Goal: Share content: Share content

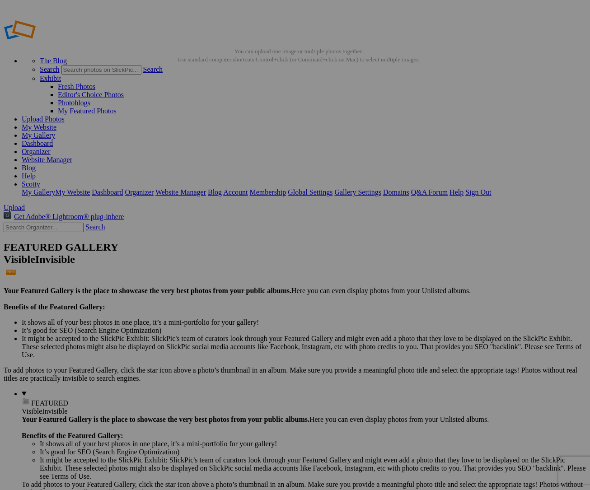
drag, startPoint x: 452, startPoint y: 92, endPoint x: 450, endPoint y: 100, distance: 8.9
drag, startPoint x: 437, startPoint y: 51, endPoint x: 433, endPoint y: 63, distance: 12.3
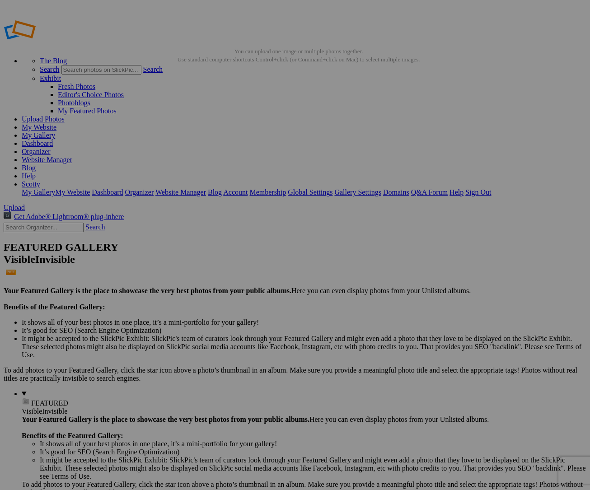
drag, startPoint x: 433, startPoint y: 112, endPoint x: 436, endPoint y: 104, distance: 7.6
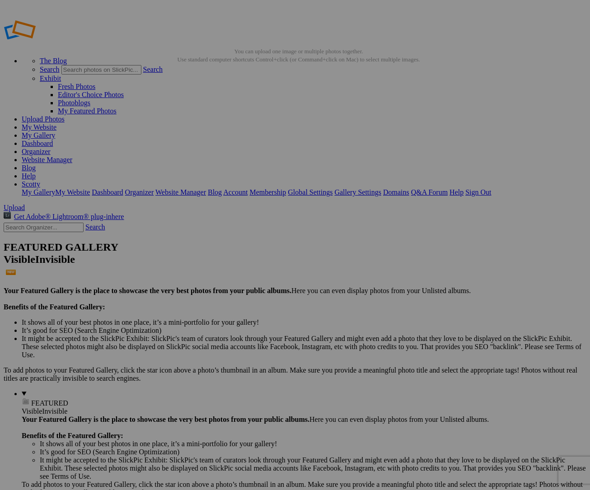
scroll to position [0, 0]
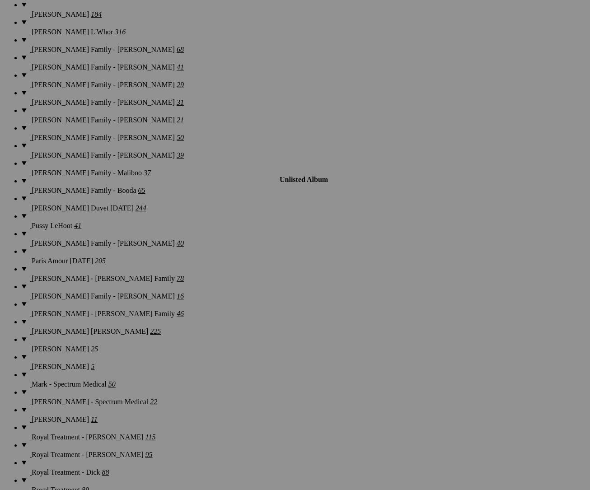
scroll to position [12340, 0]
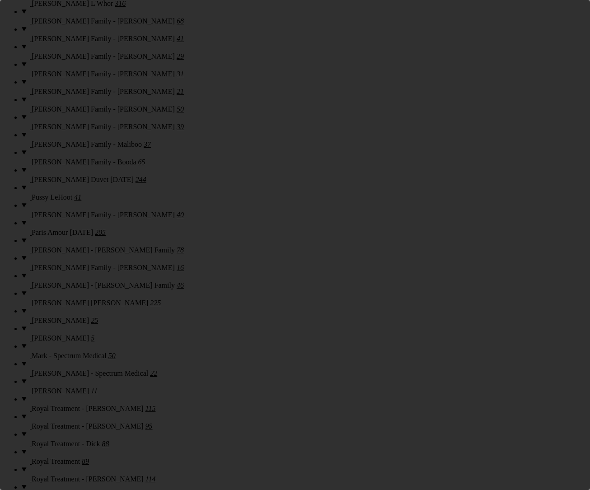
scroll to position [0, 0]
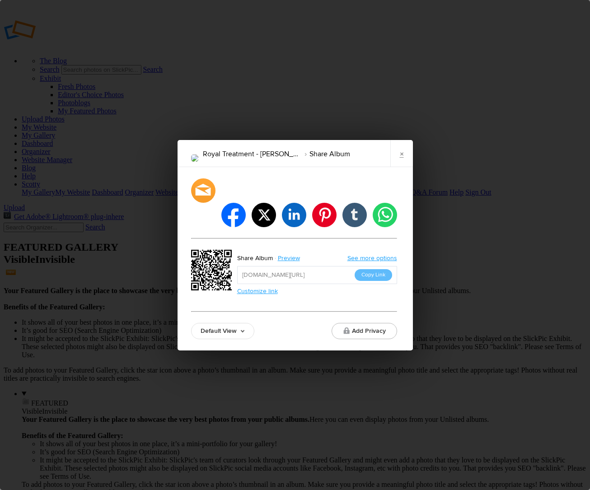
click at [234, 330] on div "facebook twitter linkedin pinterest tumblr whatsapp Share Album Preview See mor…" at bounding box center [295, 258] width 235 height 183
click at [229, 323] on link "Default View" at bounding box center [222, 331] width 63 height 16
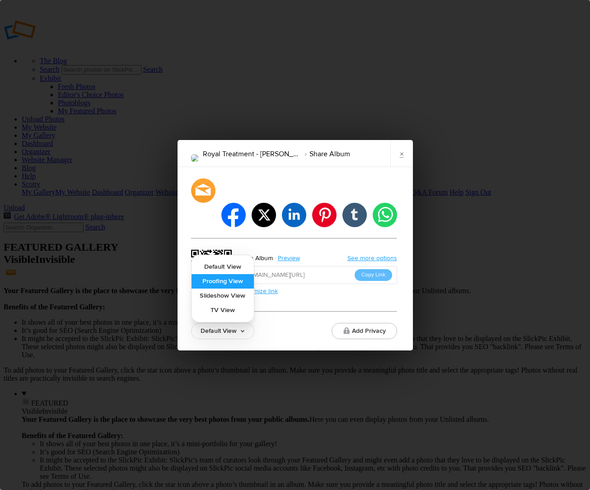
click at [219, 274] on link "Proofing View" at bounding box center [223, 281] width 62 height 14
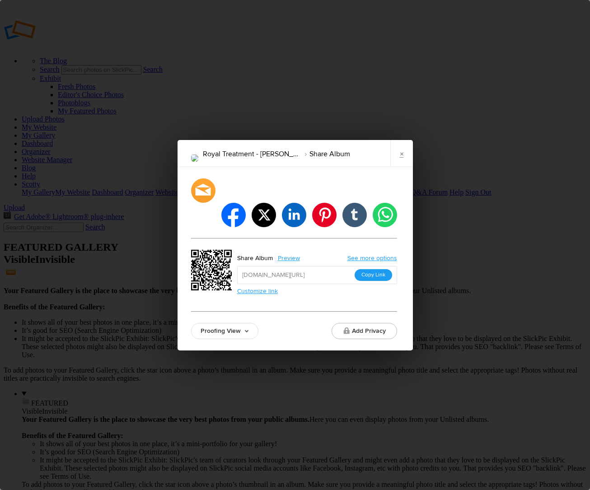
click at [375, 269] on button "Copy Link" at bounding box center [374, 275] width 38 height 12
click at [399, 166] on link "×" at bounding box center [401, 153] width 23 height 27
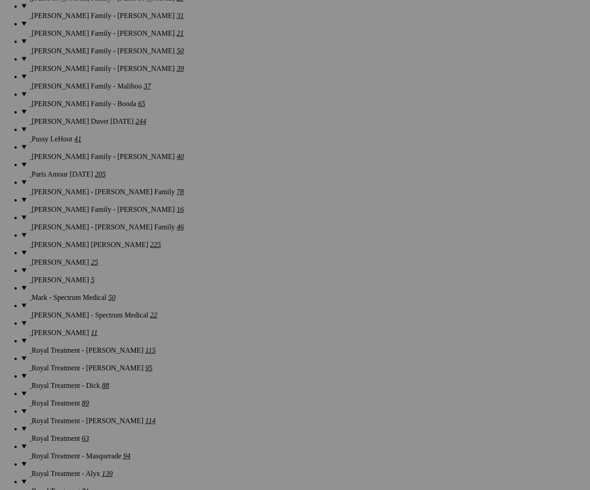
scroll to position [12399, 0]
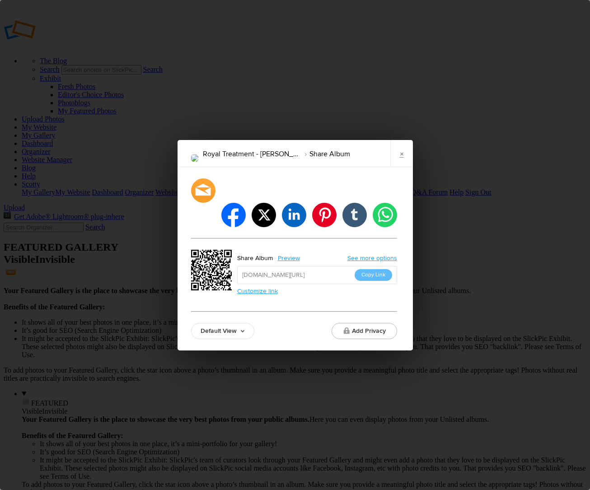
click at [235, 323] on link "Default View" at bounding box center [222, 331] width 63 height 16
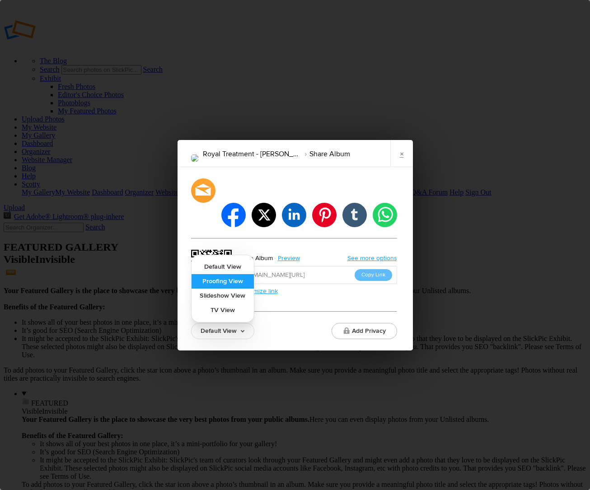
click at [225, 274] on link "Proofing View" at bounding box center [223, 281] width 62 height 14
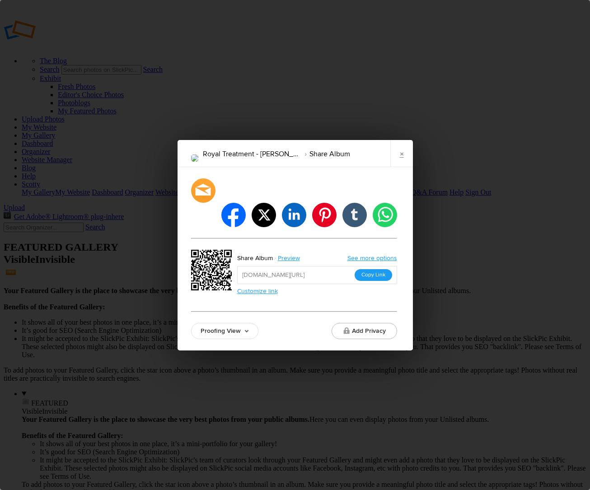
click at [370, 269] on button "Copy Link" at bounding box center [374, 275] width 38 height 12
click at [412, 167] on link "×" at bounding box center [401, 153] width 23 height 27
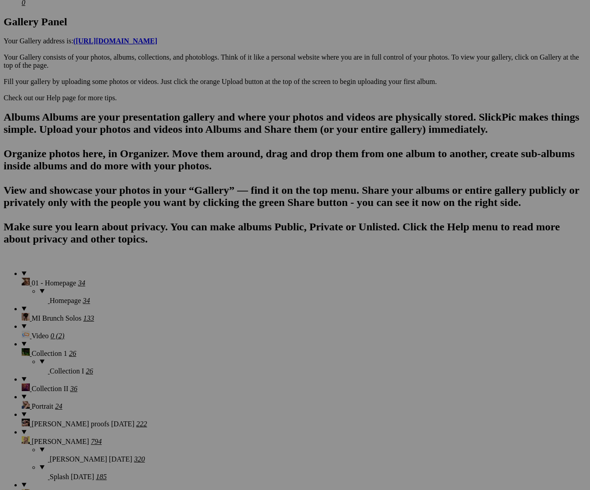
scroll to position [12445, 0]
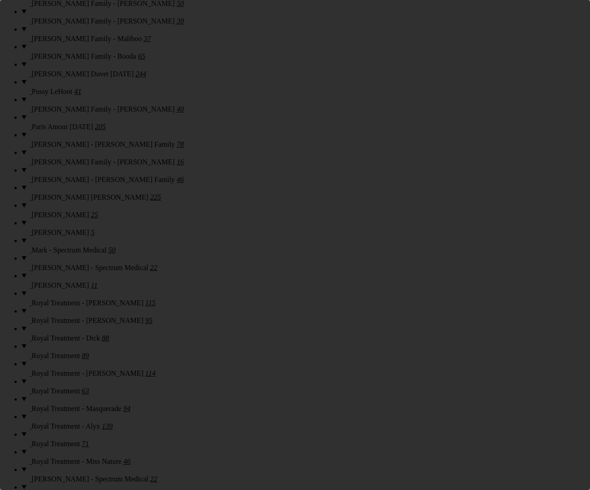
scroll to position [0, 0]
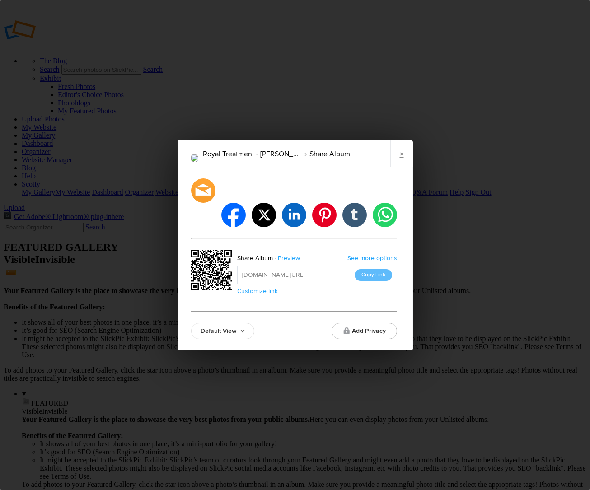
click at [207, 323] on link "Default View" at bounding box center [222, 331] width 63 height 16
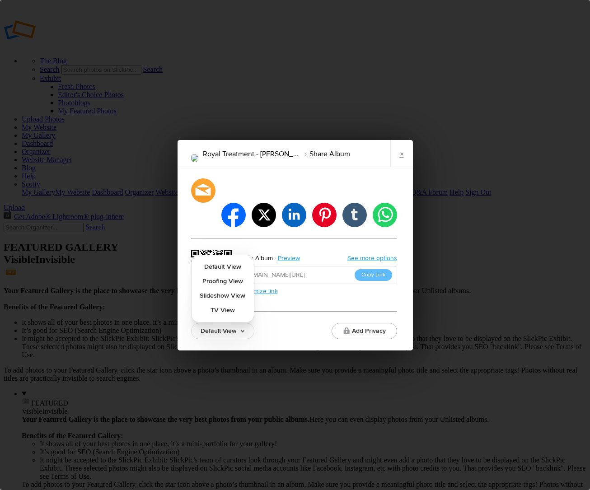
click at [207, 323] on link "Default View" at bounding box center [222, 331] width 63 height 16
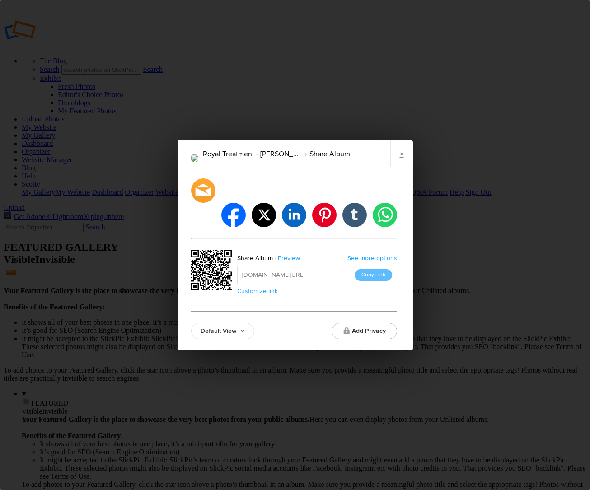
click at [213, 323] on link "Default View" at bounding box center [222, 331] width 63 height 16
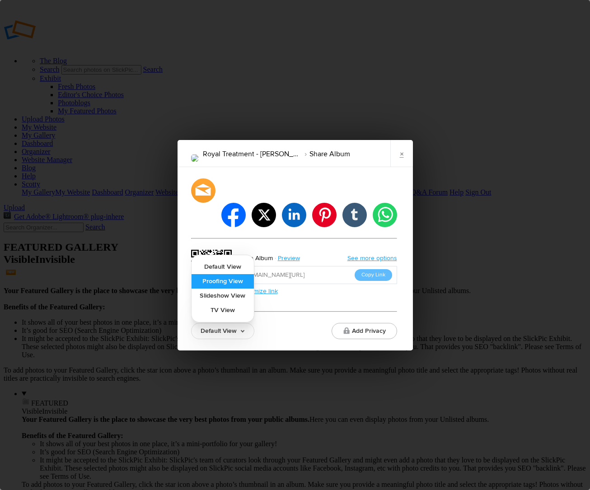
click at [216, 274] on link "Proofing View" at bounding box center [223, 281] width 62 height 14
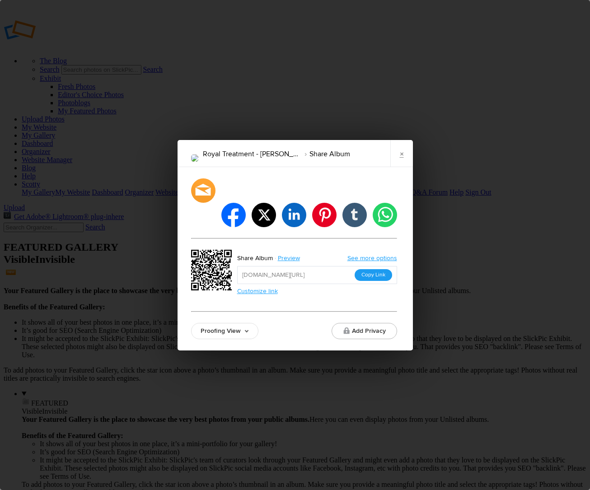
click at [365, 269] on button "Copy Link" at bounding box center [374, 275] width 38 height 12
click at [402, 167] on link "×" at bounding box center [401, 153] width 23 height 27
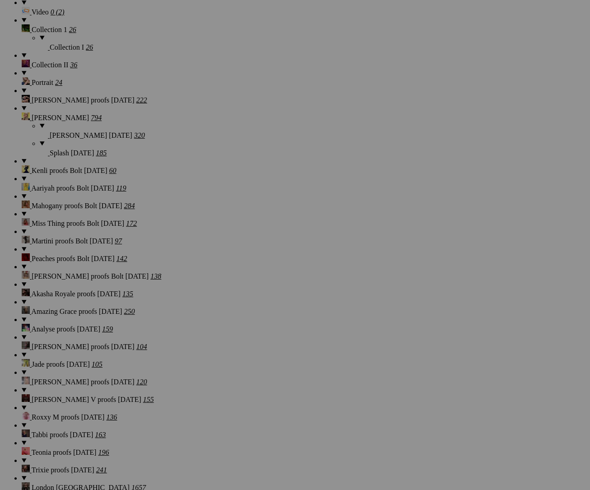
scroll to position [12445, 0]
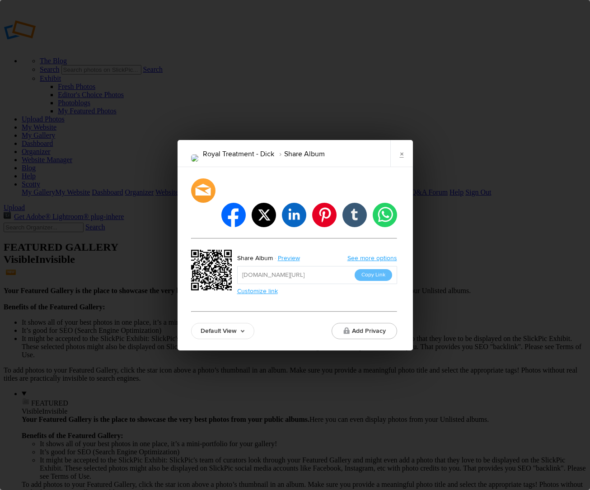
drag, startPoint x: 229, startPoint y: 339, endPoint x: 225, endPoint y: 317, distance: 22.4
click at [229, 338] on div "Royal Treatment - Dick Share Album × facebook twitter linkedin pinterest tumblr…" at bounding box center [295, 245] width 590 height 490
click at [225, 323] on link "Default View" at bounding box center [222, 331] width 63 height 16
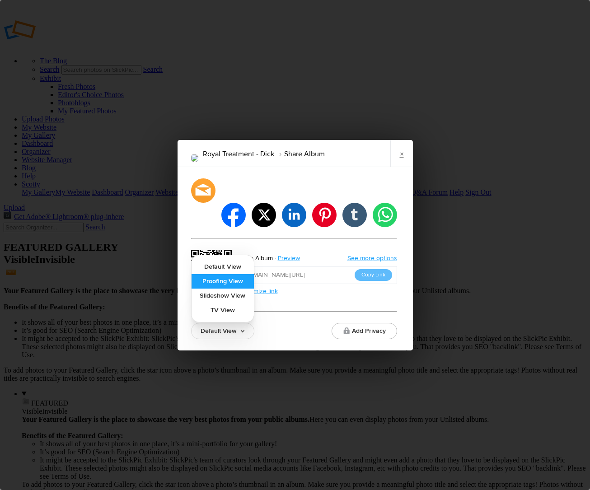
click at [223, 274] on link "Proofing View" at bounding box center [223, 281] width 62 height 14
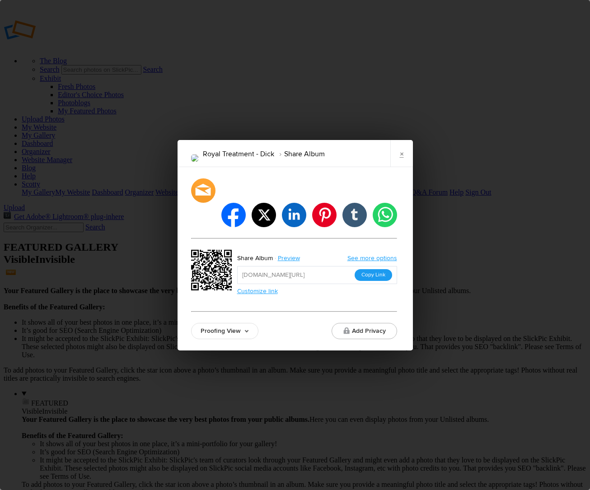
click at [370, 269] on button "Copy Link" at bounding box center [374, 275] width 38 height 12
click at [405, 166] on link "×" at bounding box center [401, 153] width 23 height 27
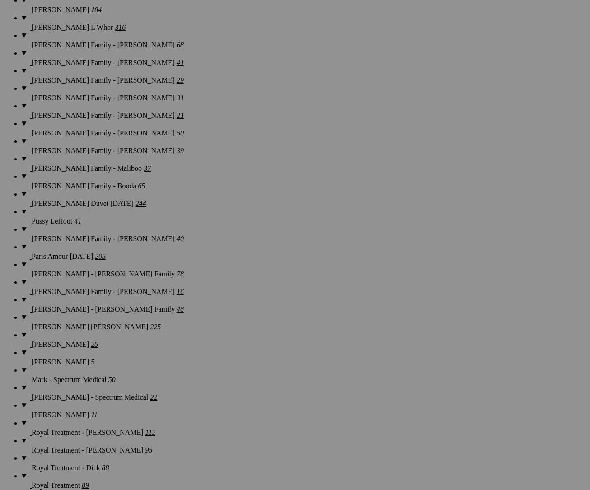
scroll to position [12445, 0]
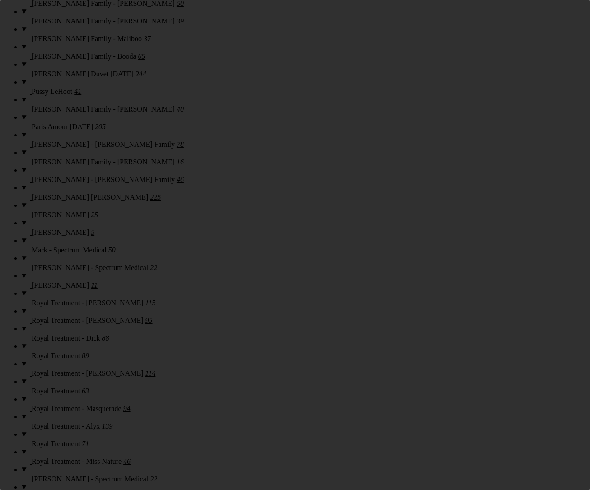
scroll to position [0, 0]
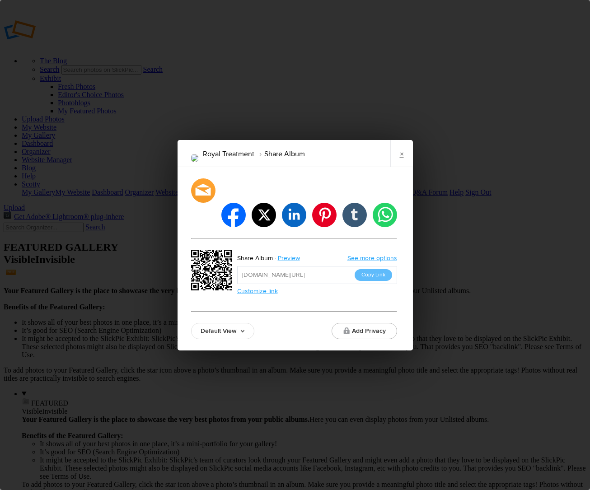
click at [210, 323] on link "Default View" at bounding box center [222, 331] width 63 height 16
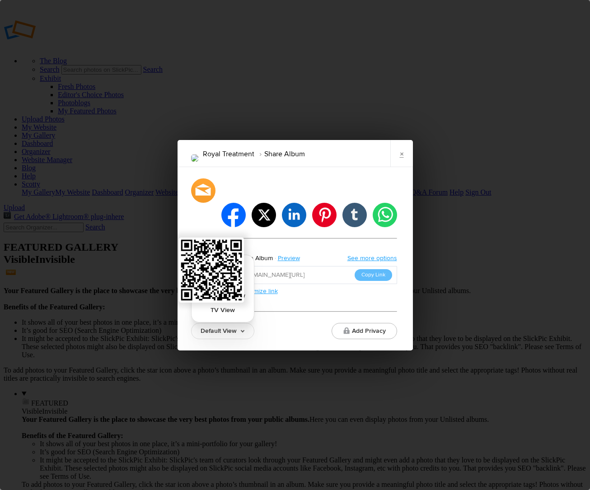
click at [211, 274] on link "Proofing View" at bounding box center [223, 281] width 62 height 14
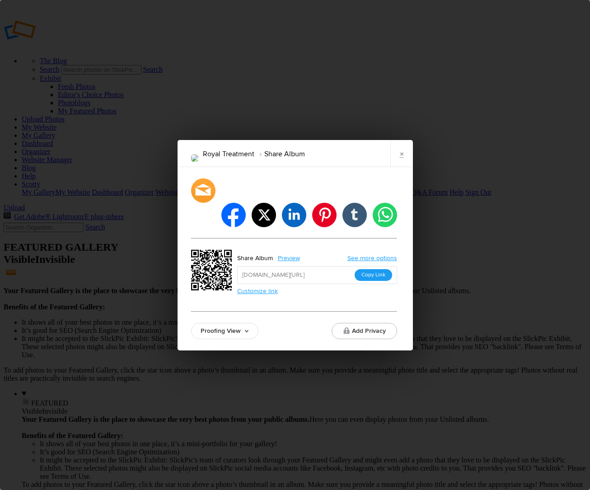
click at [374, 269] on button "Copy Link" at bounding box center [374, 275] width 38 height 12
click at [400, 164] on link "×" at bounding box center [401, 153] width 23 height 27
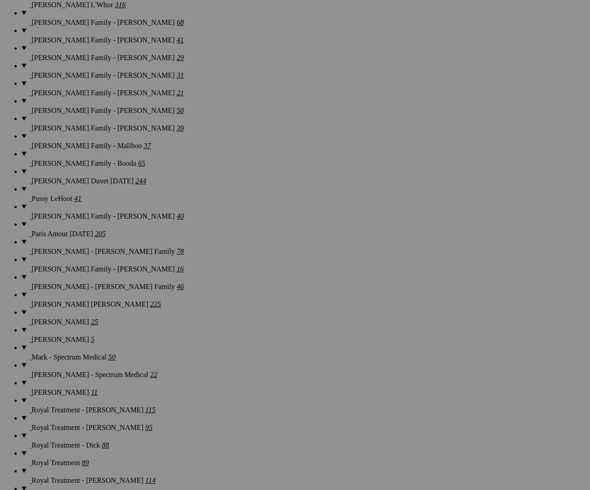
scroll to position [12445, 0]
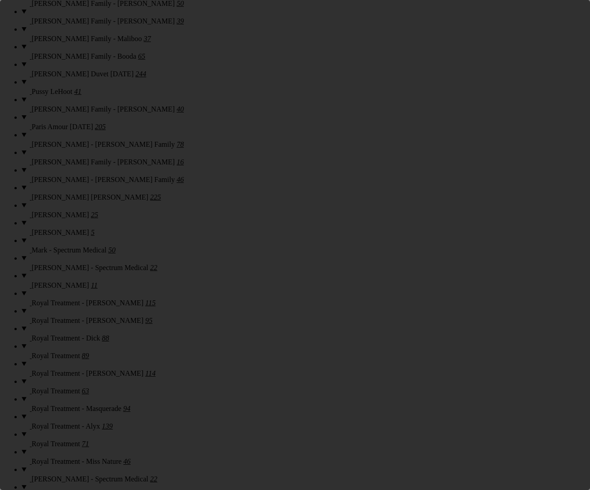
scroll to position [0, 0]
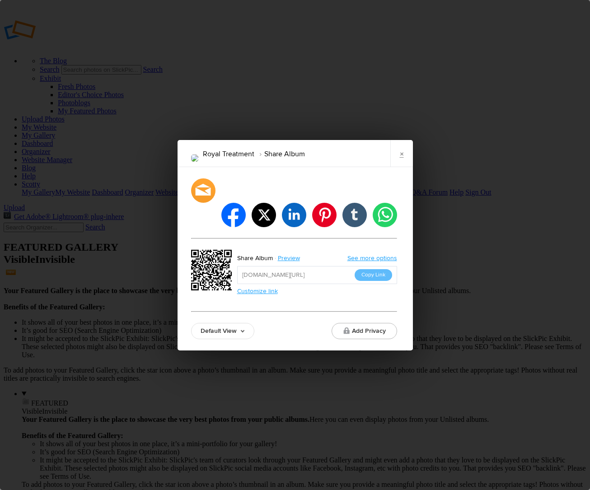
click at [204, 323] on link "Default View" at bounding box center [222, 331] width 63 height 16
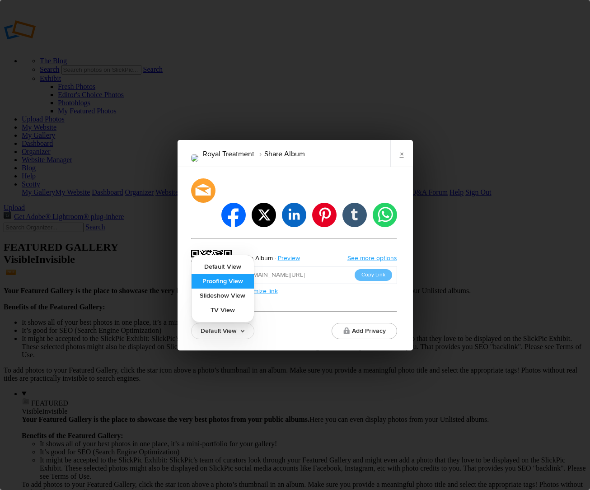
click at [208, 274] on link "Proofing View" at bounding box center [223, 281] width 62 height 14
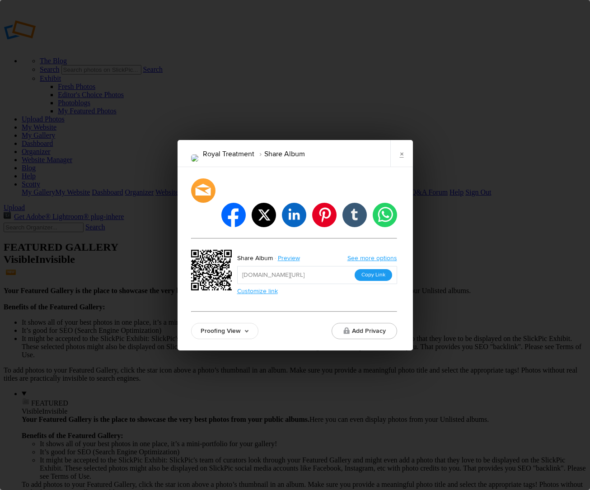
click at [372, 269] on button "Copy Link" at bounding box center [374, 275] width 38 height 12
click at [402, 162] on link "×" at bounding box center [401, 153] width 23 height 27
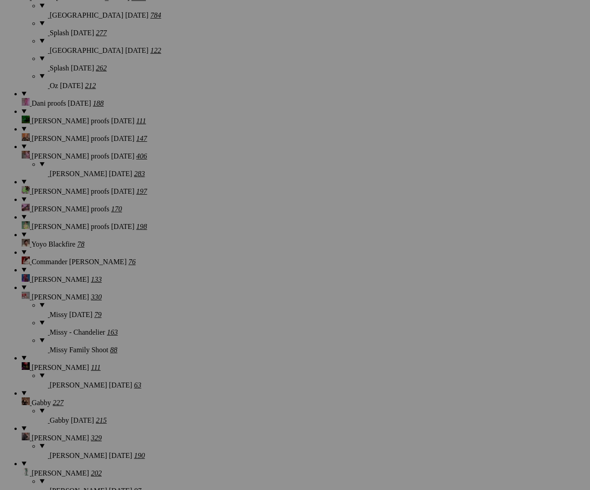
scroll to position [12445, 0]
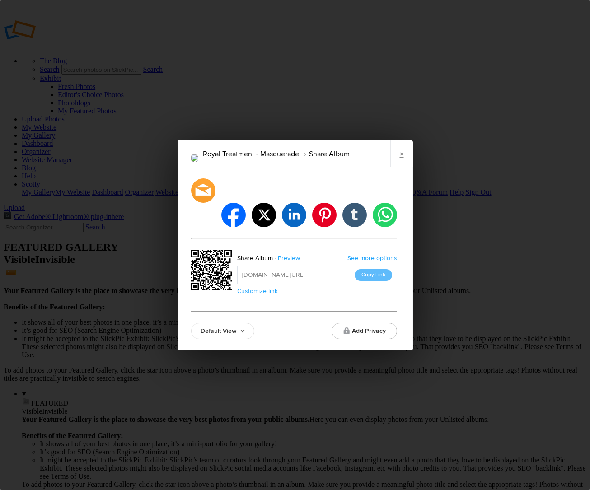
click at [211, 323] on link "Default View" at bounding box center [222, 331] width 63 height 16
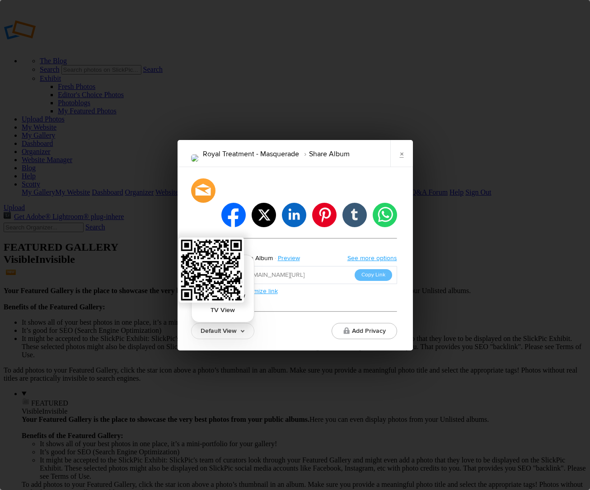
click at [214, 274] on link "Proofing View" at bounding box center [223, 281] width 62 height 14
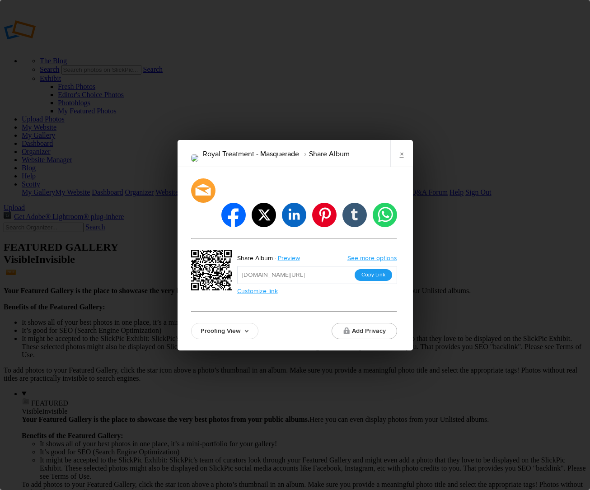
click at [363, 269] on button "Copy Link" at bounding box center [374, 275] width 38 height 12
click at [404, 167] on link "×" at bounding box center [401, 153] width 23 height 27
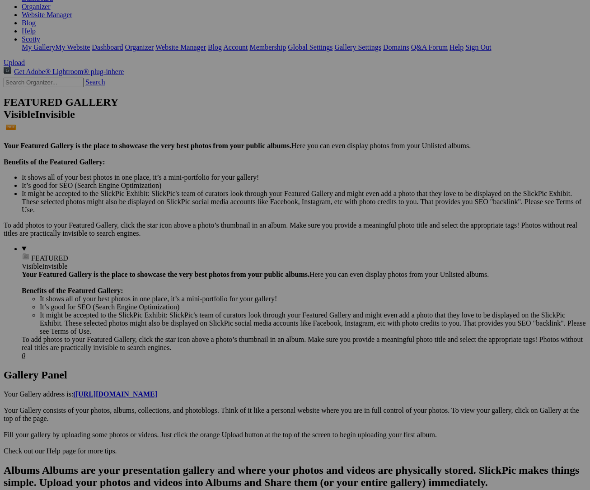
scroll to position [12445, 0]
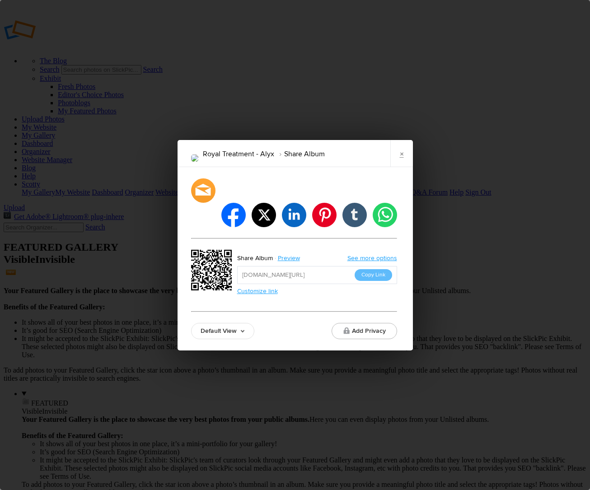
click at [225, 323] on link "Default View" at bounding box center [222, 331] width 63 height 16
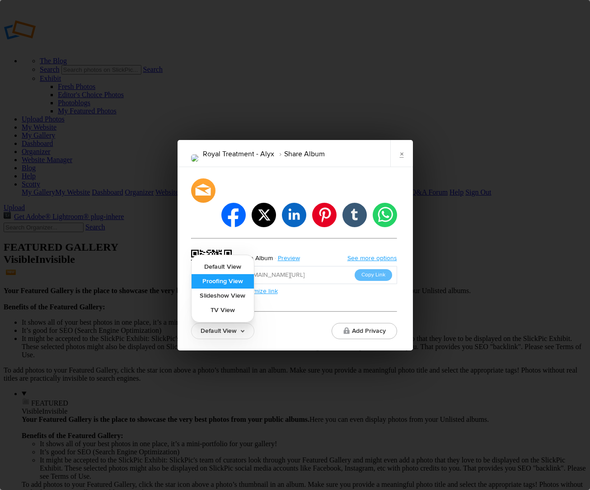
click at [224, 274] on link "Proofing View" at bounding box center [223, 281] width 62 height 14
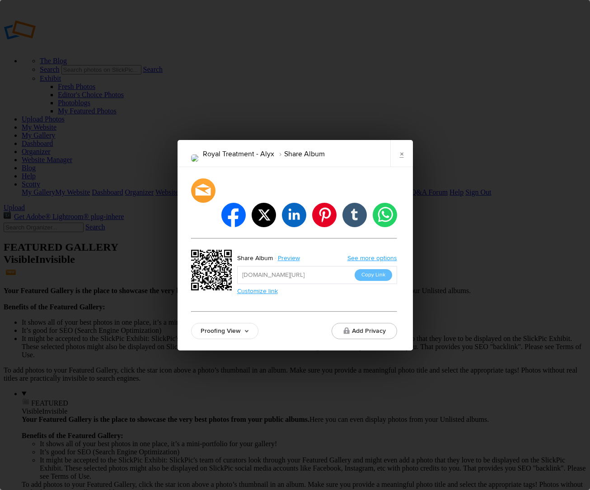
drag, startPoint x: 369, startPoint y: 261, endPoint x: 294, endPoint y: 269, distance: 75.1
click at [369, 269] on button "Copy Link" at bounding box center [374, 275] width 38 height 12
click at [403, 167] on link "×" at bounding box center [401, 153] width 23 height 27
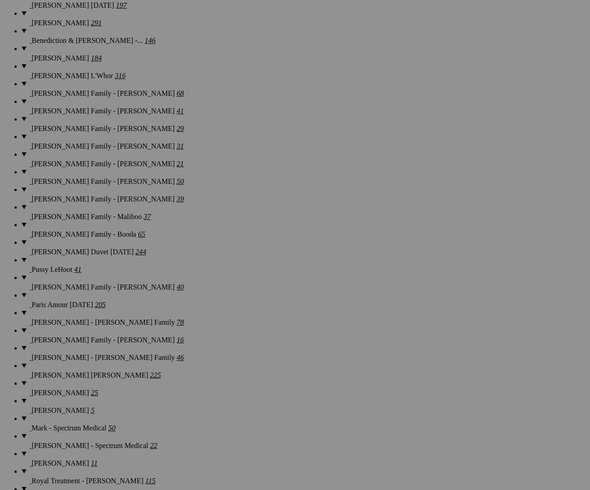
scroll to position [12445, 0]
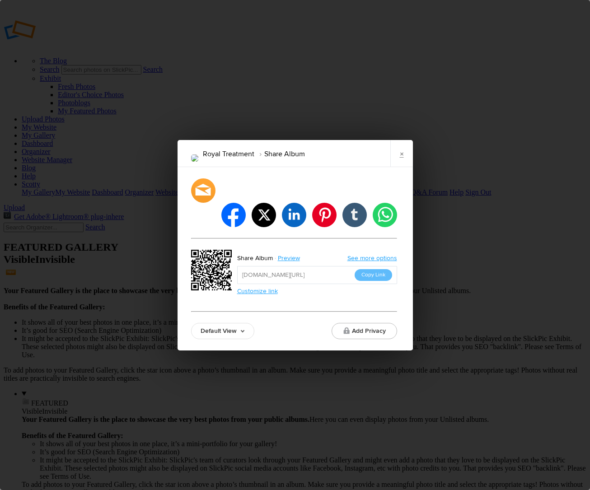
drag, startPoint x: 211, startPoint y: 320, endPoint x: 215, endPoint y: 317, distance: 5.5
click at [215, 323] on link "Default View" at bounding box center [222, 331] width 63 height 16
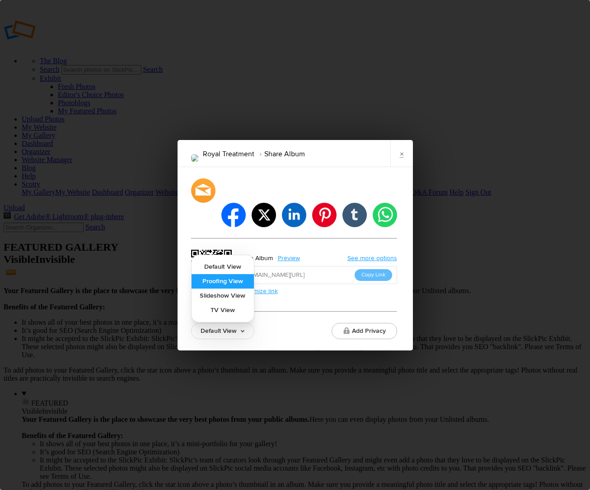
click at [217, 274] on link "Proofing View" at bounding box center [223, 281] width 62 height 14
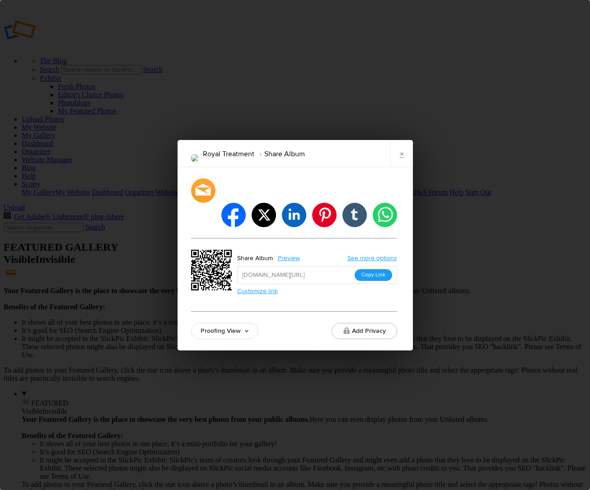
click at [386, 269] on button "Copy Link" at bounding box center [374, 275] width 38 height 12
click at [404, 167] on link "×" at bounding box center [401, 153] width 23 height 27
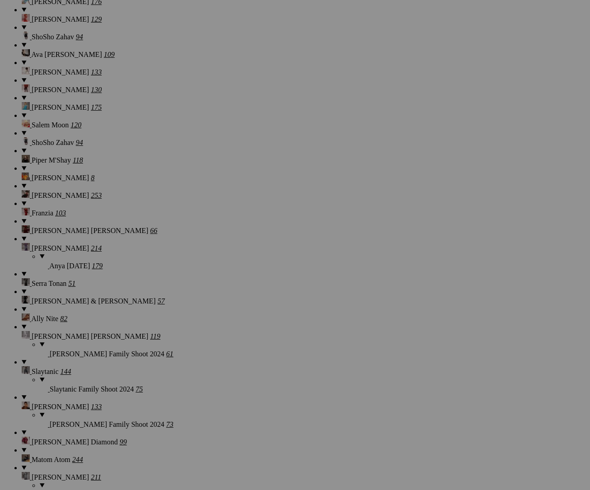
scroll to position [12445, 0]
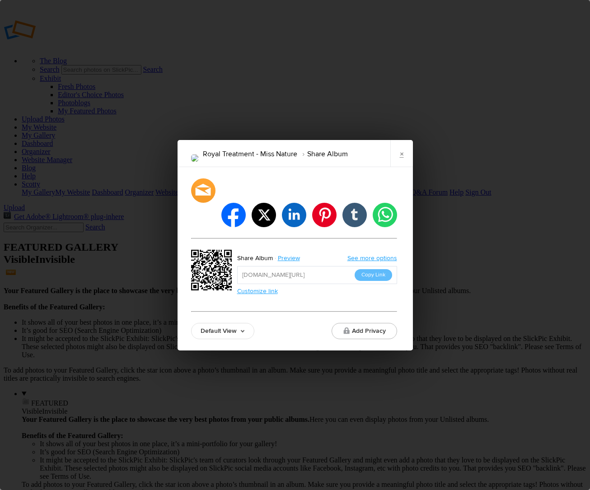
click at [240, 323] on link "Default View" at bounding box center [222, 331] width 63 height 16
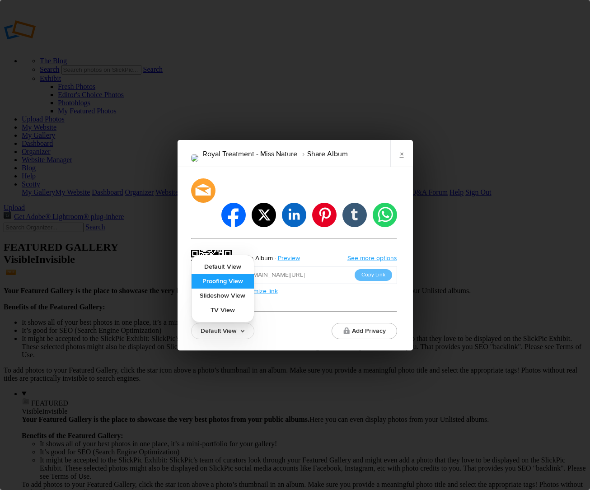
click at [231, 274] on link "Proofing View" at bounding box center [223, 281] width 62 height 14
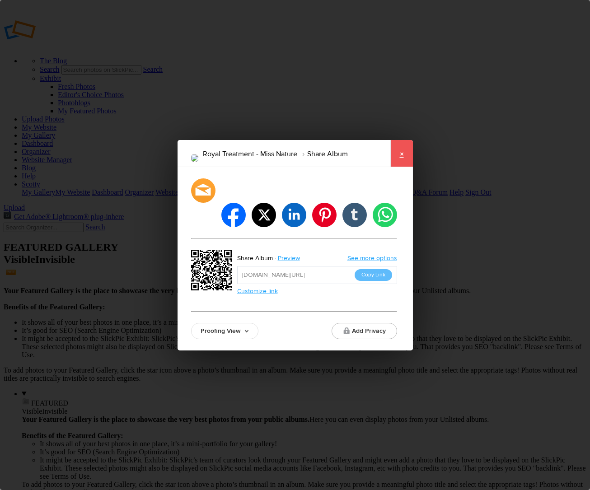
drag, startPoint x: 398, startPoint y: 171, endPoint x: 42, endPoint y: 357, distance: 401.6
click at [398, 167] on link "×" at bounding box center [401, 153] width 23 height 27
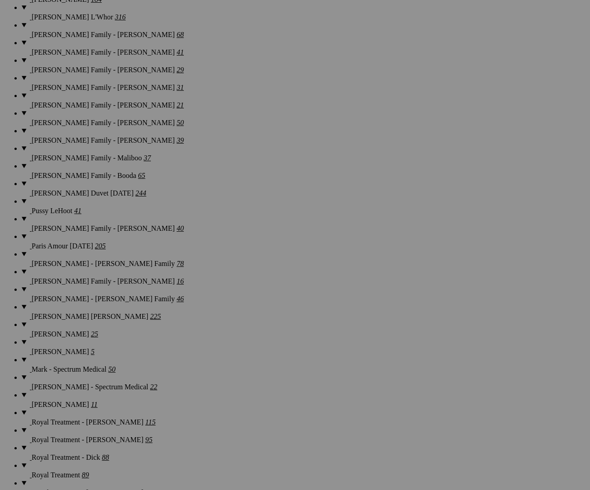
scroll to position [12445, 0]
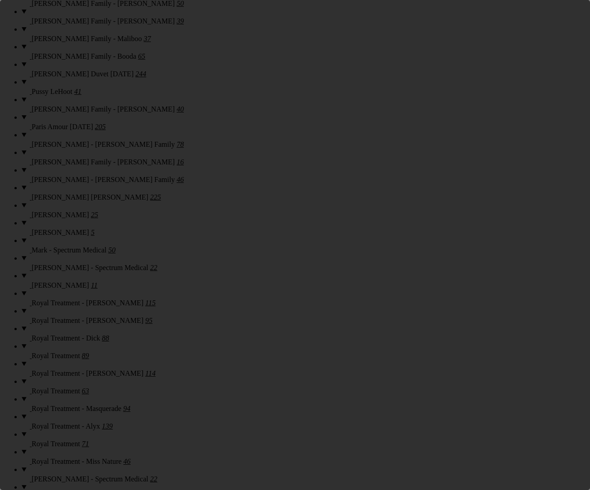
scroll to position [0, 0]
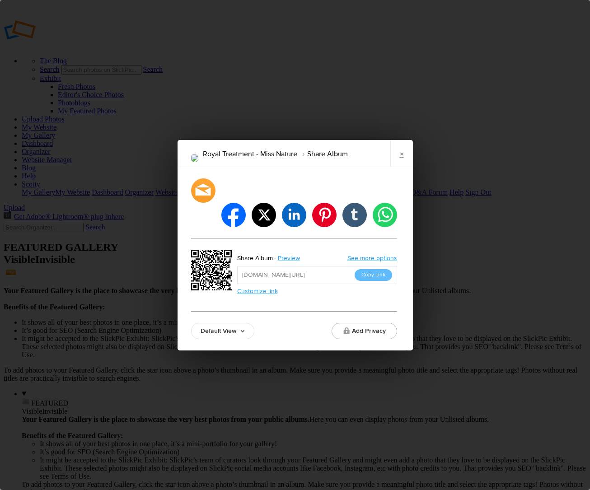
click at [241, 323] on link "Default View" at bounding box center [222, 331] width 63 height 16
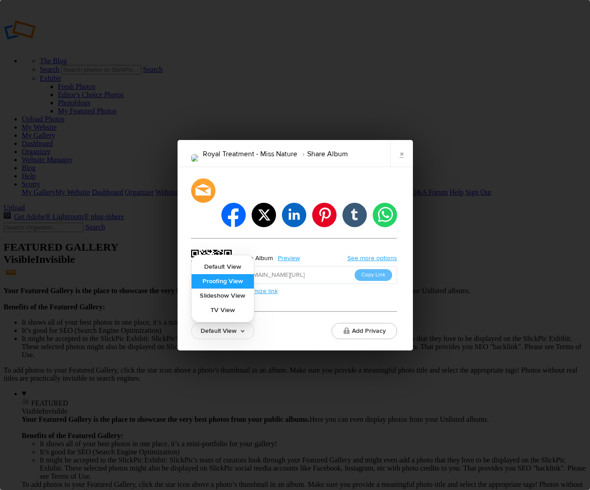
click at [229, 274] on link "Proofing View" at bounding box center [223, 281] width 62 height 14
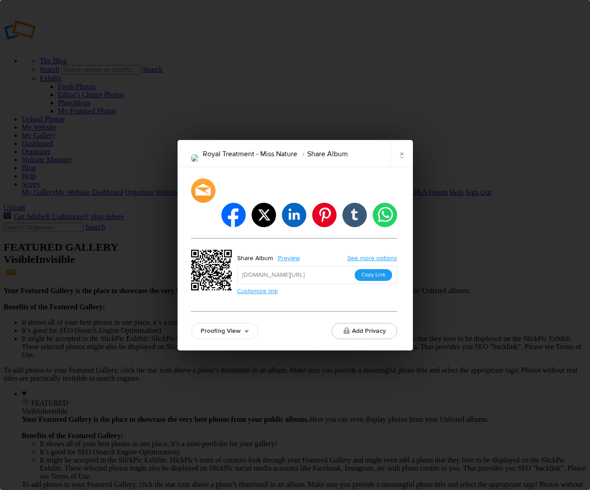
click at [377, 269] on button "Copy Link" at bounding box center [374, 275] width 38 height 12
click at [400, 163] on link "×" at bounding box center [401, 153] width 23 height 27
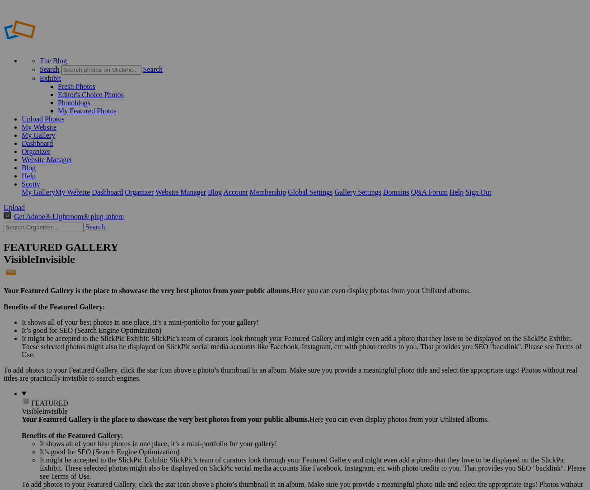
type input "First Friday"
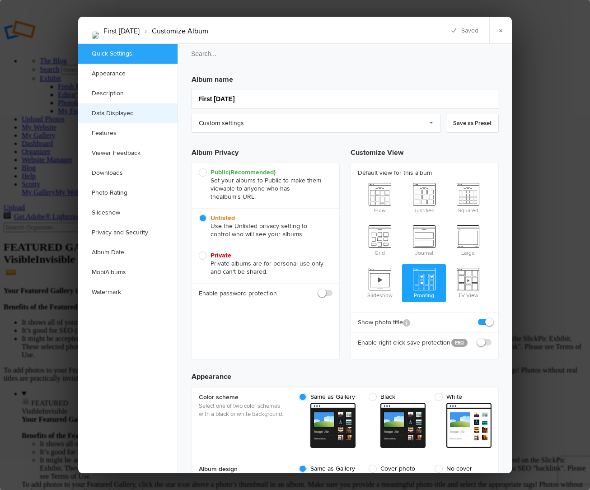
click at [110, 111] on link "Data Displayed" at bounding box center [127, 113] width 99 height 20
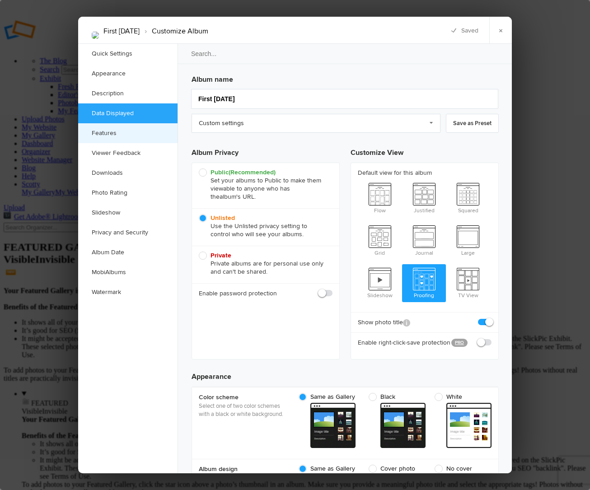
scroll to position [592, 0]
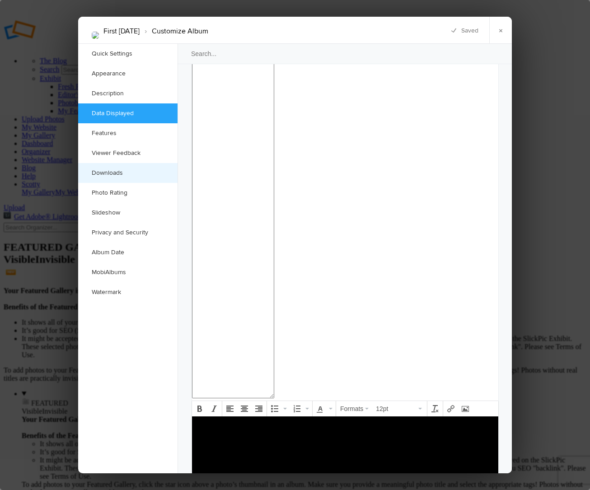
click at [107, 173] on link "Downloads" at bounding box center [127, 173] width 99 height 20
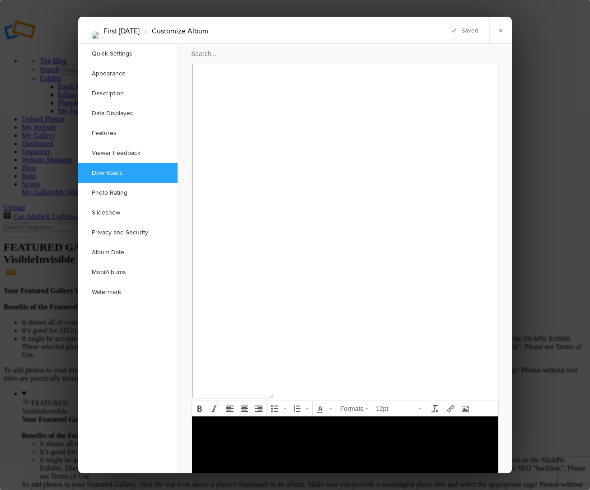
scroll to position [1401, 0]
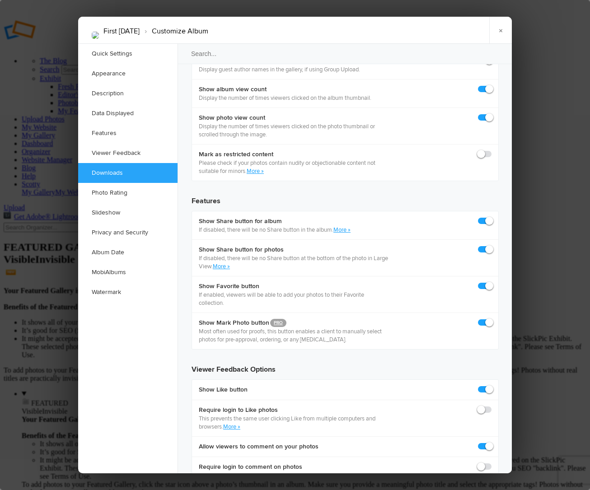
checkbox input "true"
drag, startPoint x: 485, startPoint y: 127, endPoint x: 483, endPoint y: 140, distance: 12.9
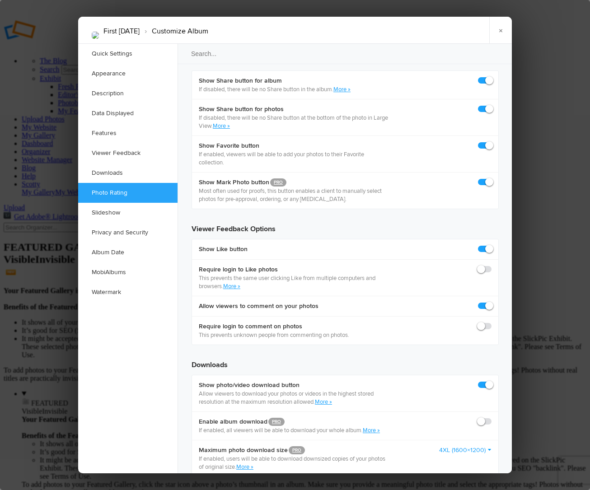
scroll to position [1583, 0]
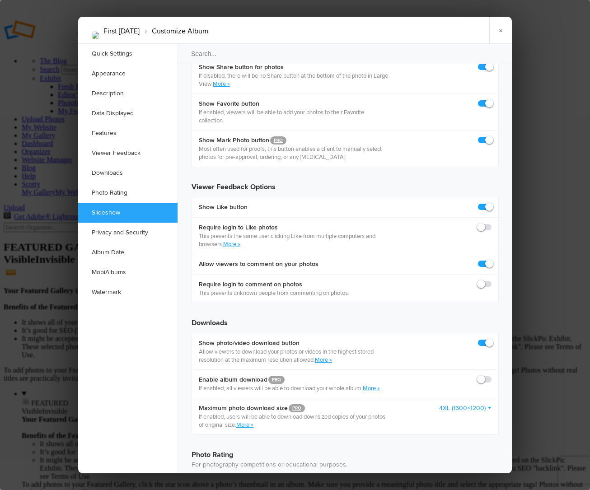
checkbox input "true"
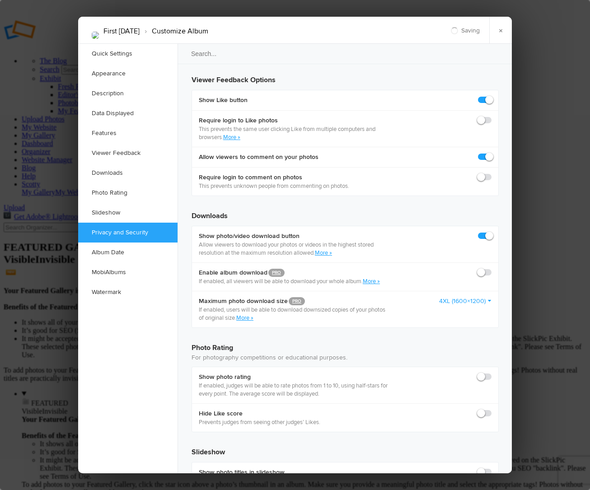
checkbox input "true"
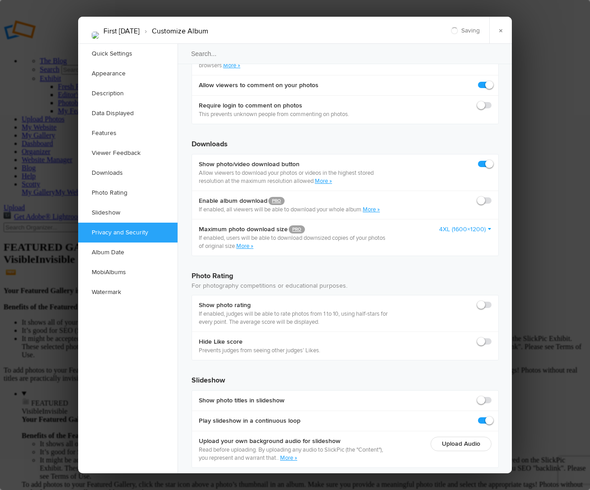
scroll to position [1763, 0]
drag, startPoint x: 502, startPoint y: 26, endPoint x: 295, endPoint y: 40, distance: 207.0
click at [502, 26] on link "×" at bounding box center [500, 30] width 23 height 27
